Goal: Navigation & Orientation: Find specific page/section

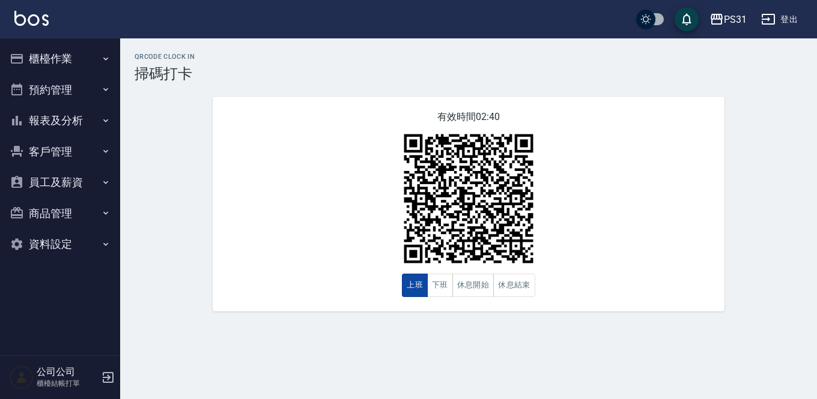
click at [408, 282] on button "上班" at bounding box center [415, 285] width 26 height 23
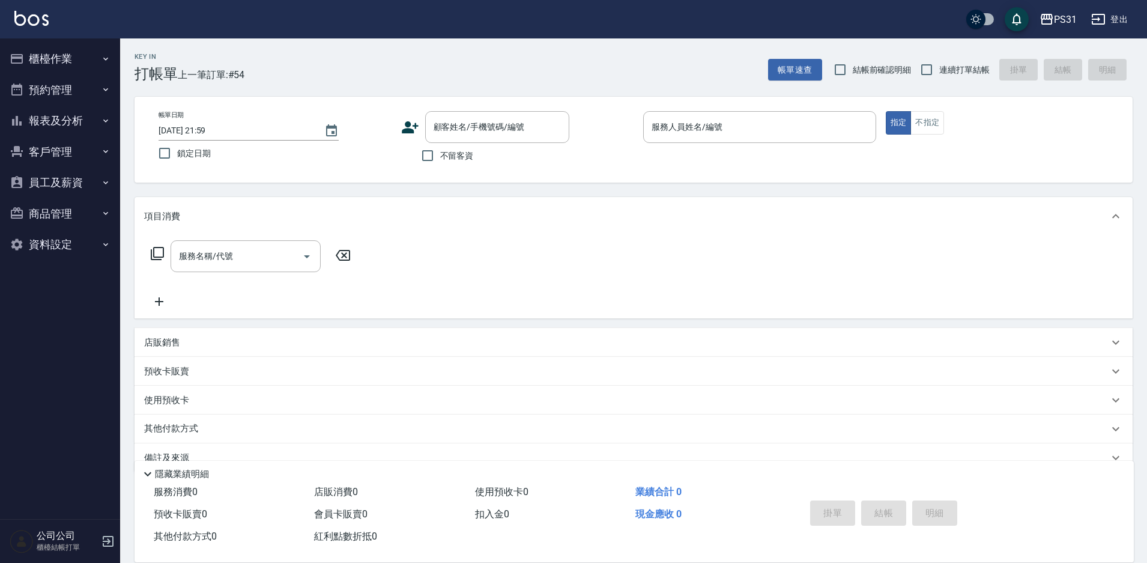
click at [620, 314] on div "服務名稱/代號 服務名稱/代號" at bounding box center [634, 276] width 998 height 83
click at [56, 119] on button "報表及分析" at bounding box center [60, 120] width 111 height 31
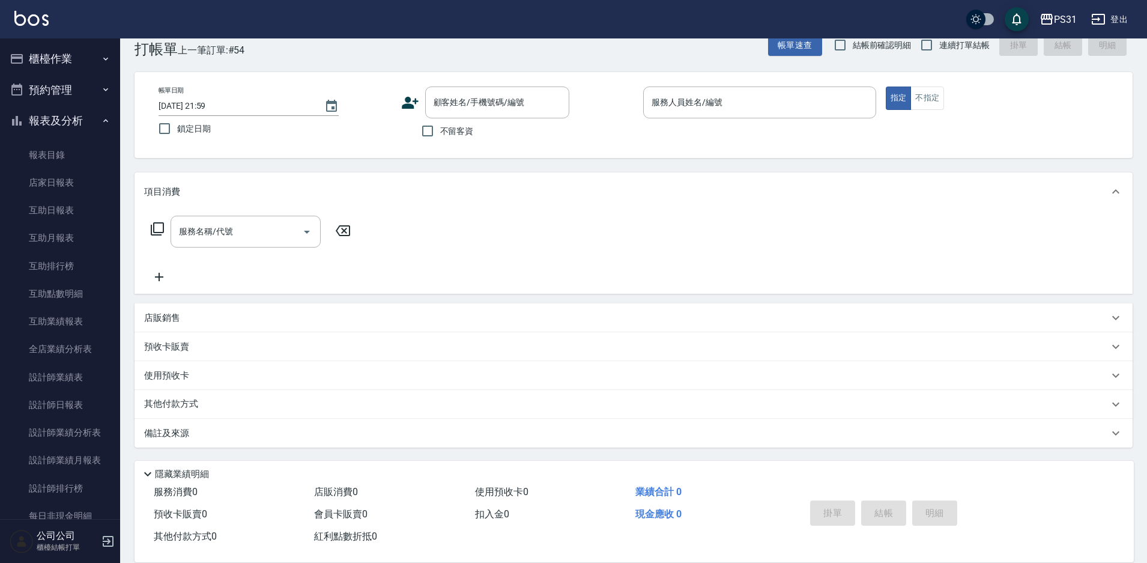
click at [39, 43] on button "櫃檯作業" at bounding box center [60, 58] width 111 height 31
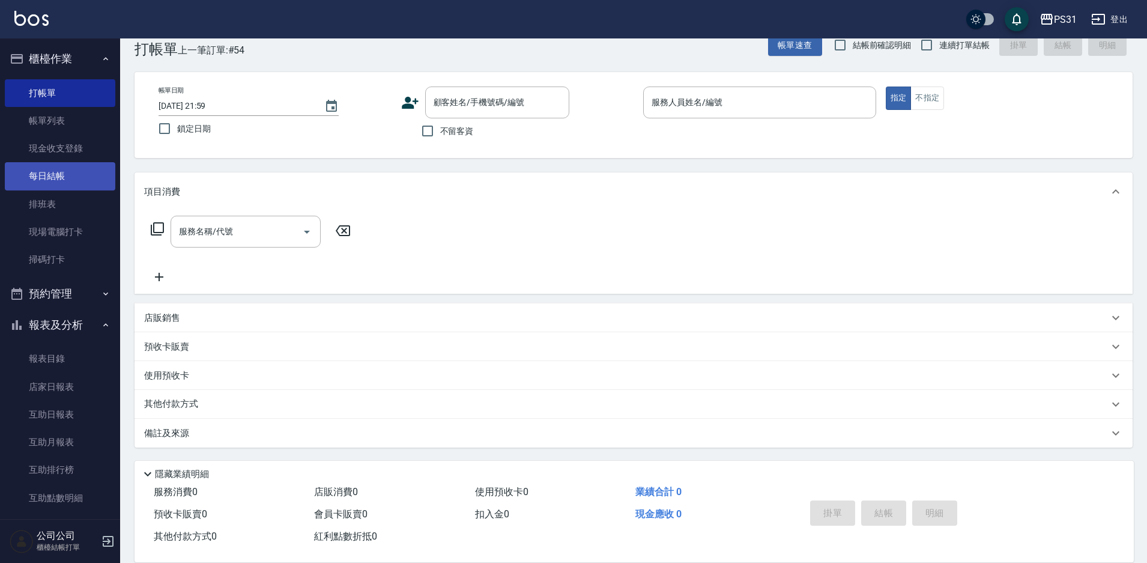
click at [49, 172] on link "每日結帳" at bounding box center [60, 176] width 111 height 28
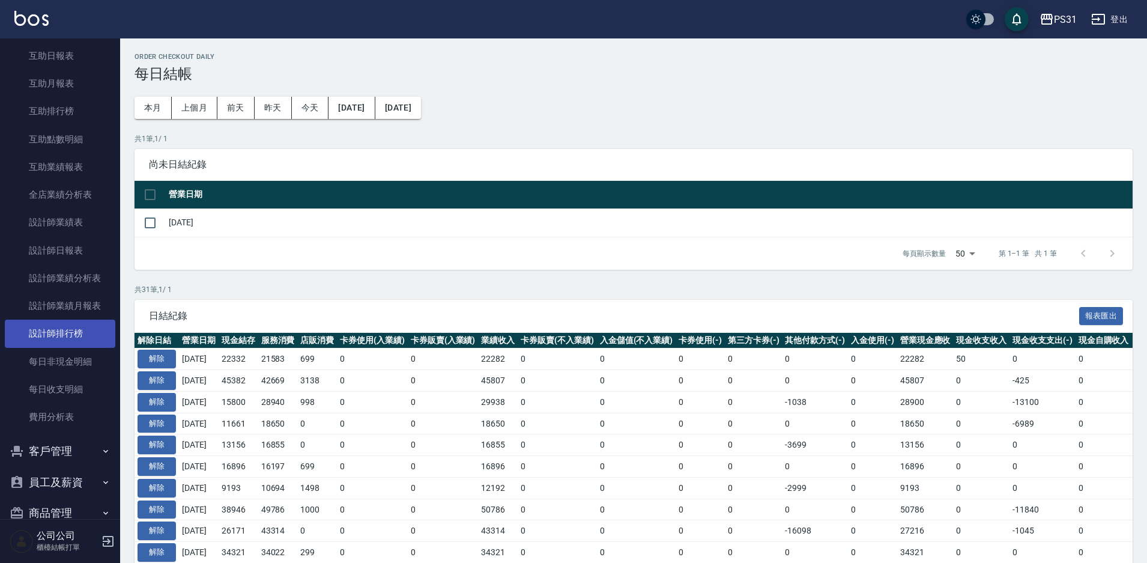
scroll to position [360, 0]
click at [44, 371] on link "每日非現金明細" at bounding box center [60, 360] width 111 height 28
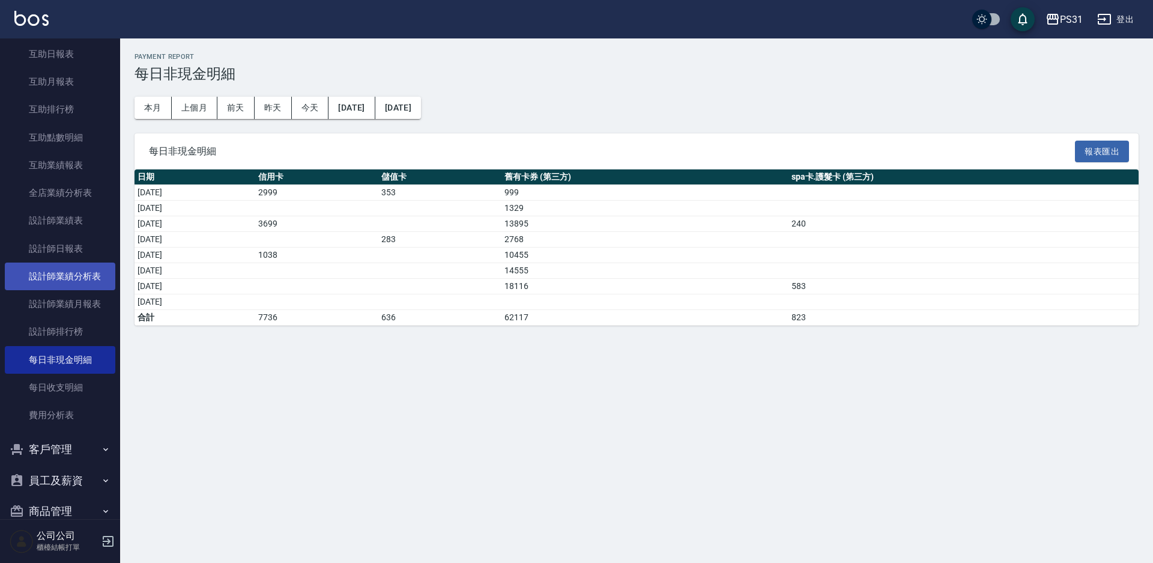
click at [73, 275] on link "設計師業績分析表" at bounding box center [60, 276] width 111 height 28
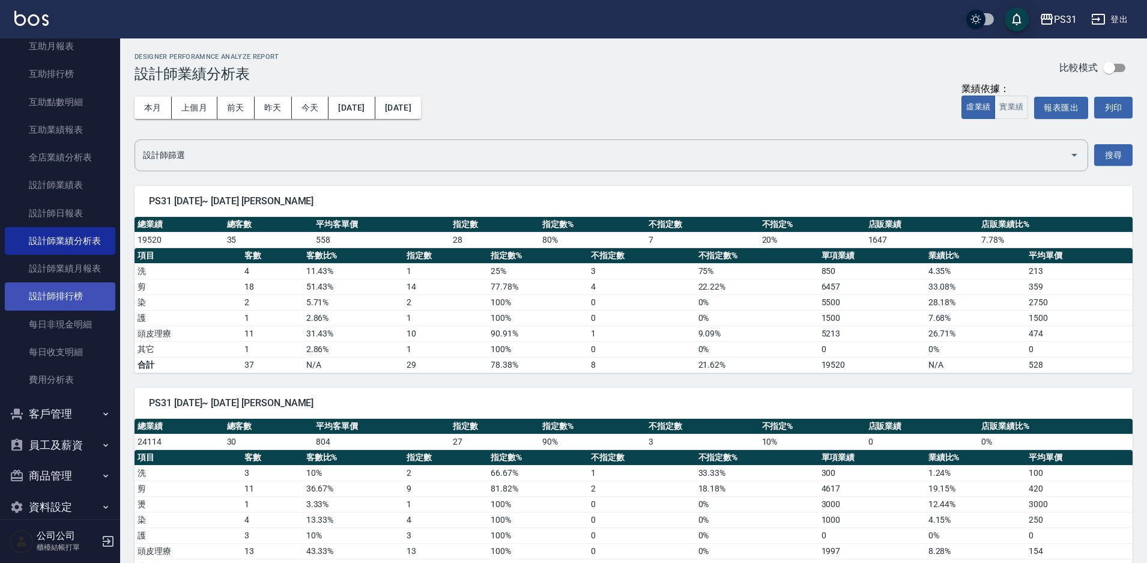
scroll to position [413, 0]
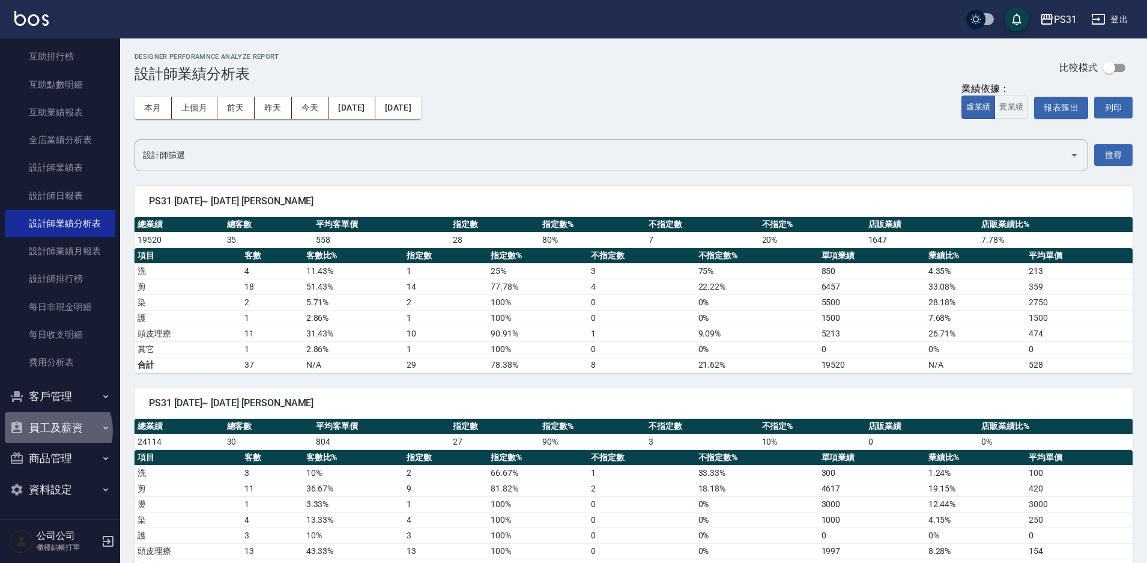
click at [52, 431] on button "員工及薪資" at bounding box center [60, 427] width 111 height 31
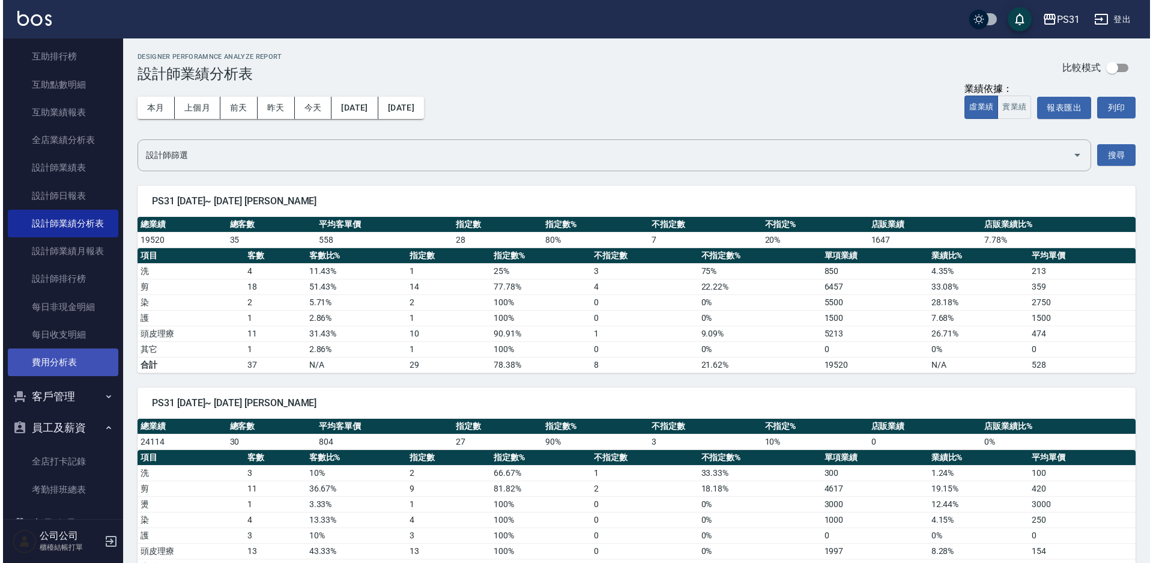
scroll to position [479, 0]
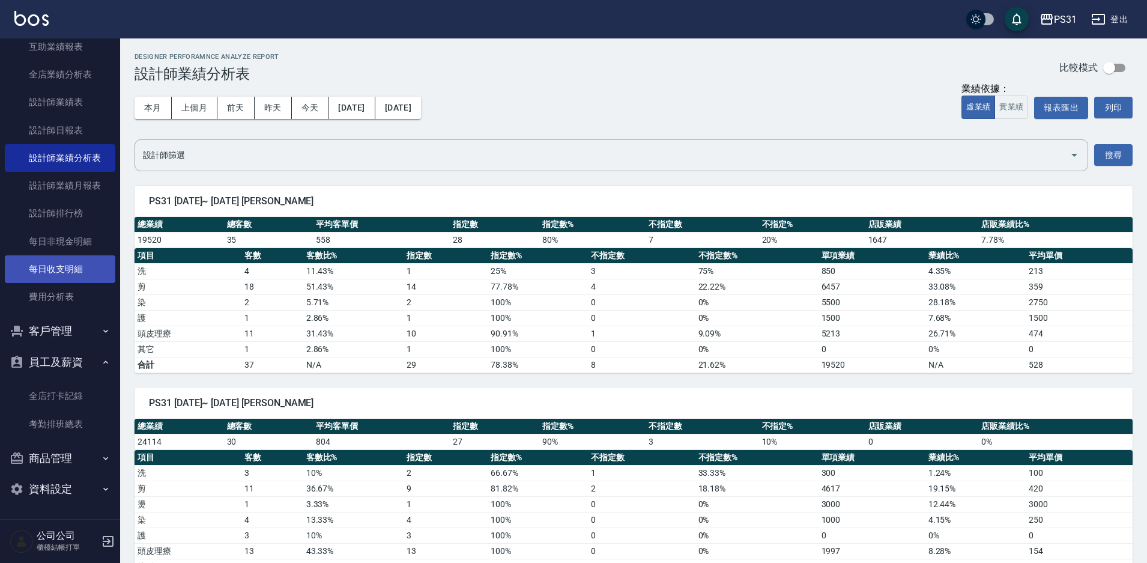
click at [58, 268] on link "每日收支明細" at bounding box center [60, 269] width 111 height 28
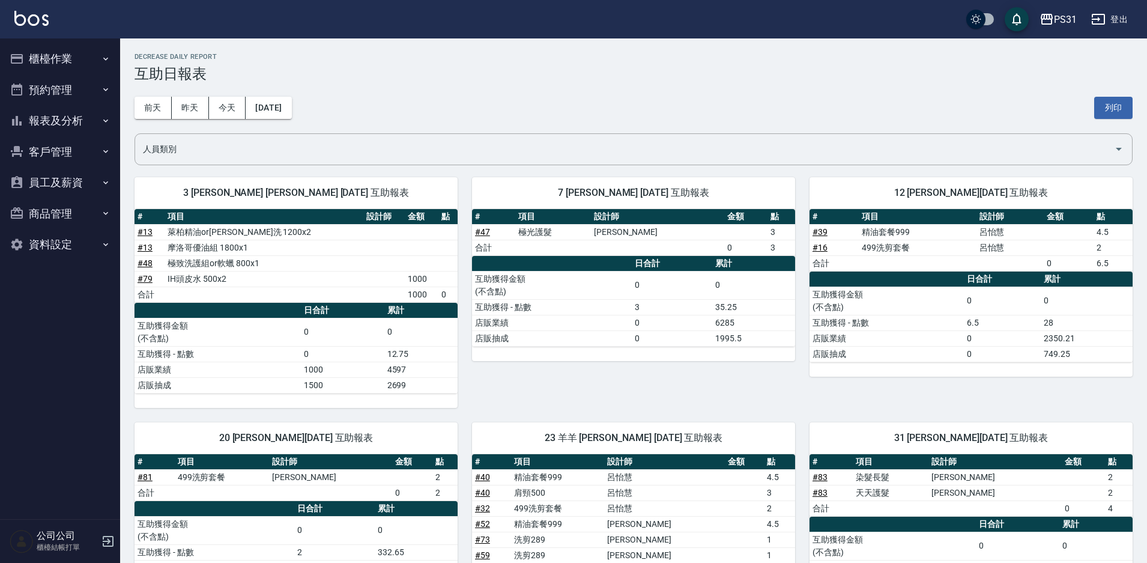
click at [32, 66] on button "櫃檯作業" at bounding box center [60, 58] width 111 height 31
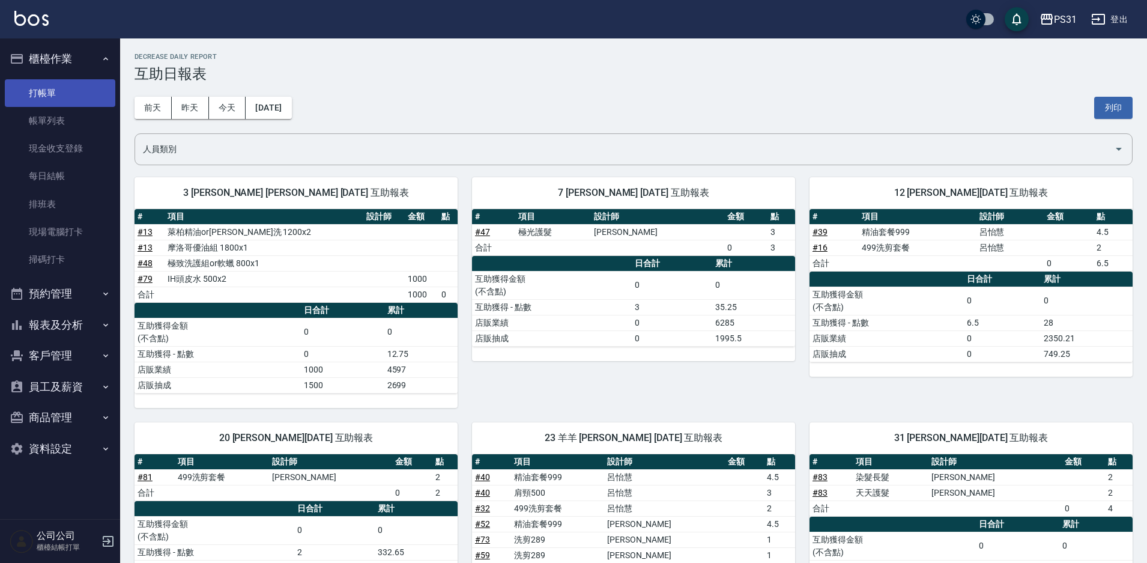
click at [38, 91] on link "打帳單" at bounding box center [60, 93] width 111 height 28
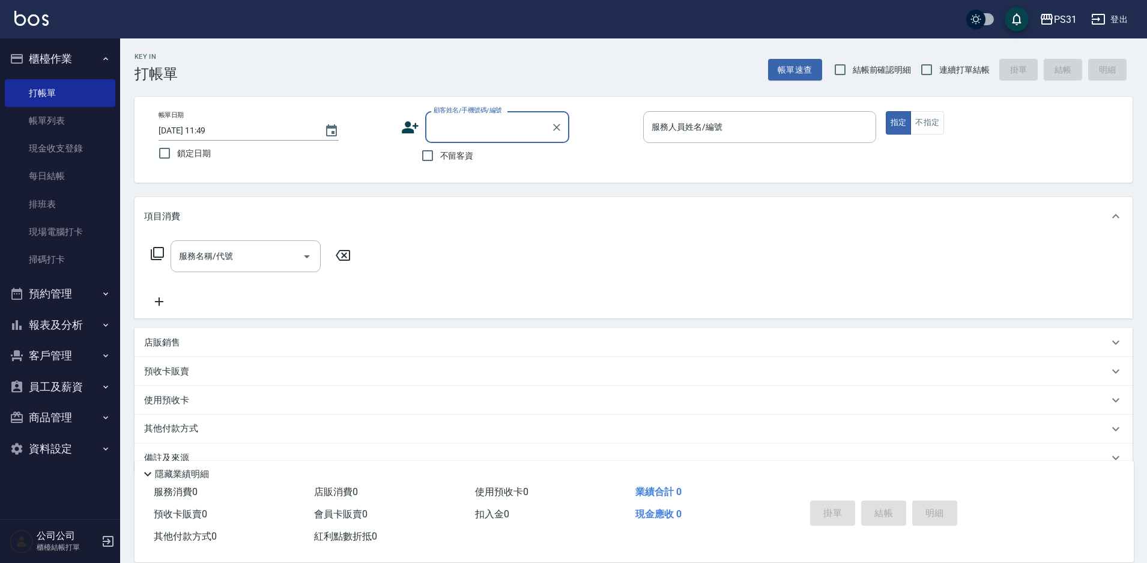
click at [80, 319] on button "報表及分析" at bounding box center [60, 324] width 111 height 31
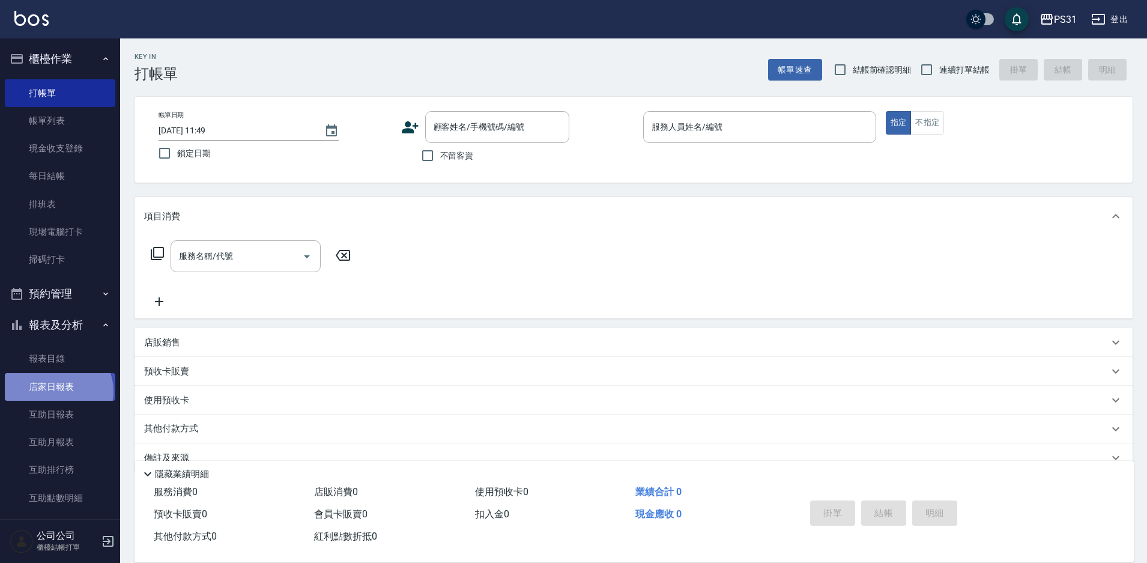
click at [56, 391] on link "店家日報表" at bounding box center [60, 387] width 111 height 28
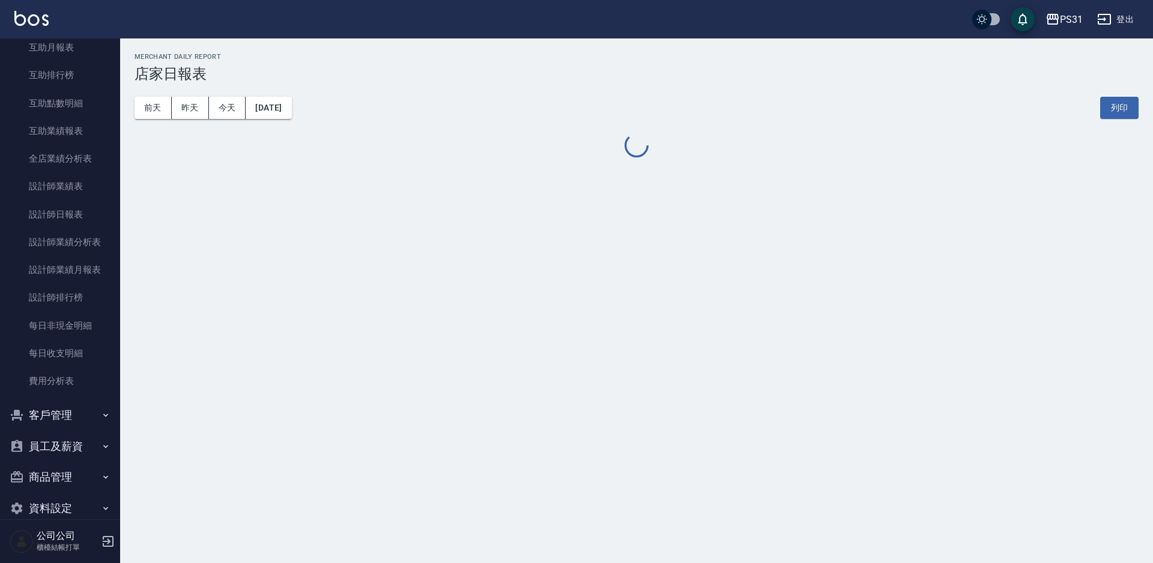
scroll to position [413, 0]
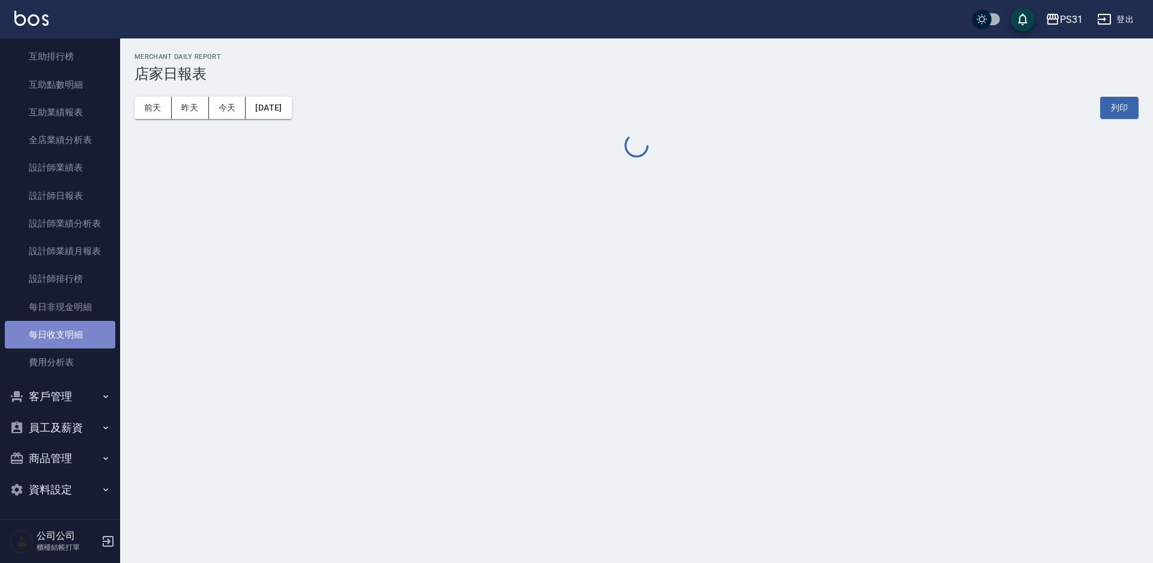
click at [66, 343] on link "每日收支明細" at bounding box center [60, 335] width 111 height 28
